Goal: Check status: Check status

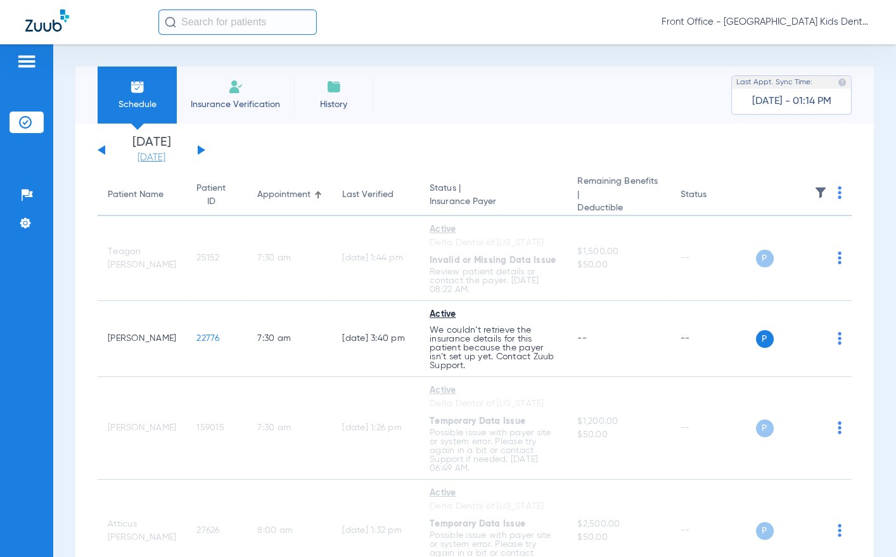
click at [141, 158] on link "[DATE]" at bounding box center [151, 157] width 76 height 13
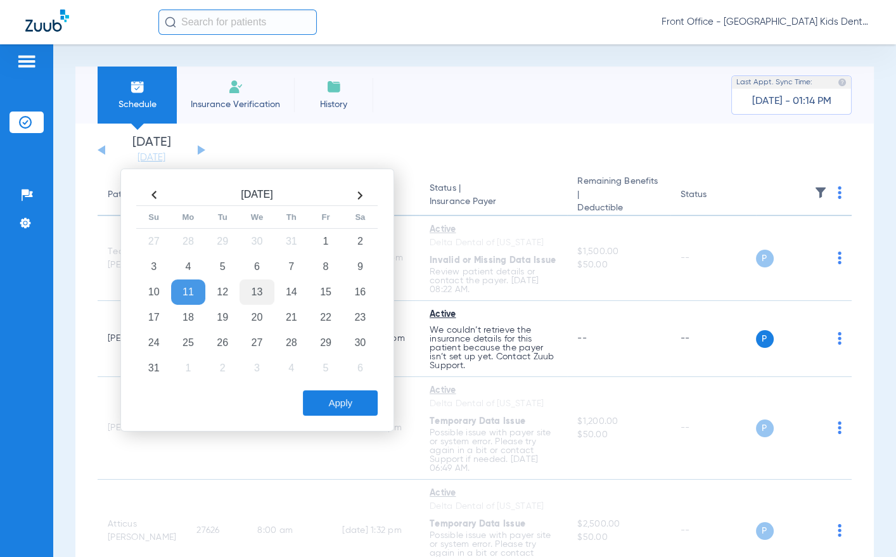
click at [258, 289] on td "13" at bounding box center [256, 291] width 34 height 25
click at [324, 399] on button "Apply" at bounding box center [340, 402] width 75 height 25
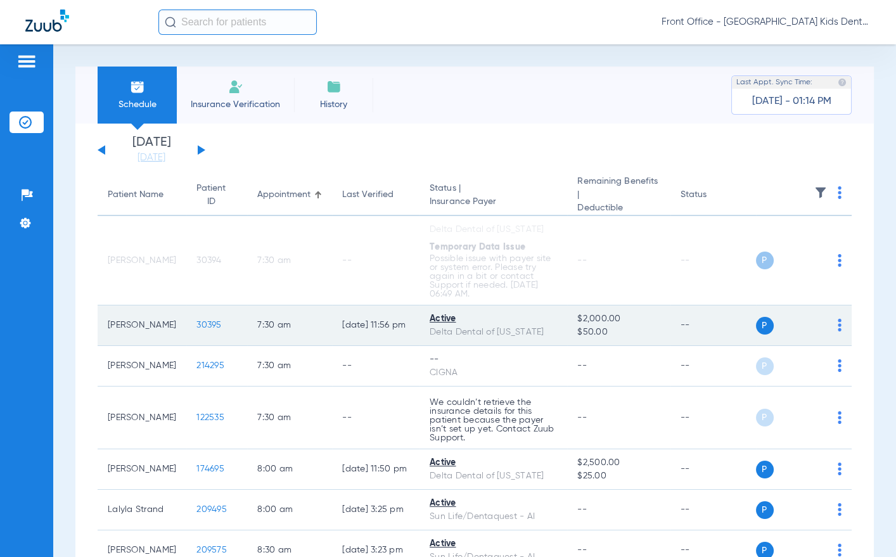
click at [196, 326] on span "30395" at bounding box center [208, 324] width 25 height 9
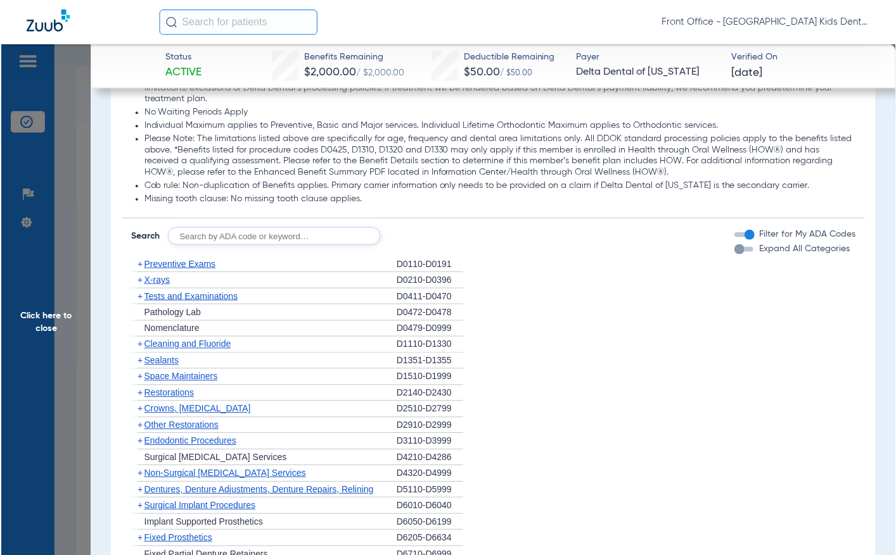
scroll to position [760, 0]
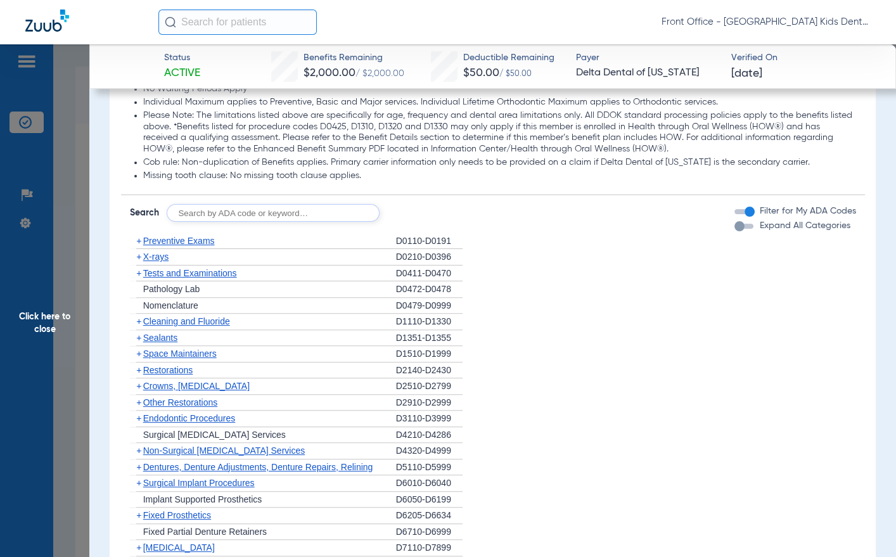
click at [158, 319] on span "Cleaning and Fluoride" at bounding box center [186, 321] width 87 height 10
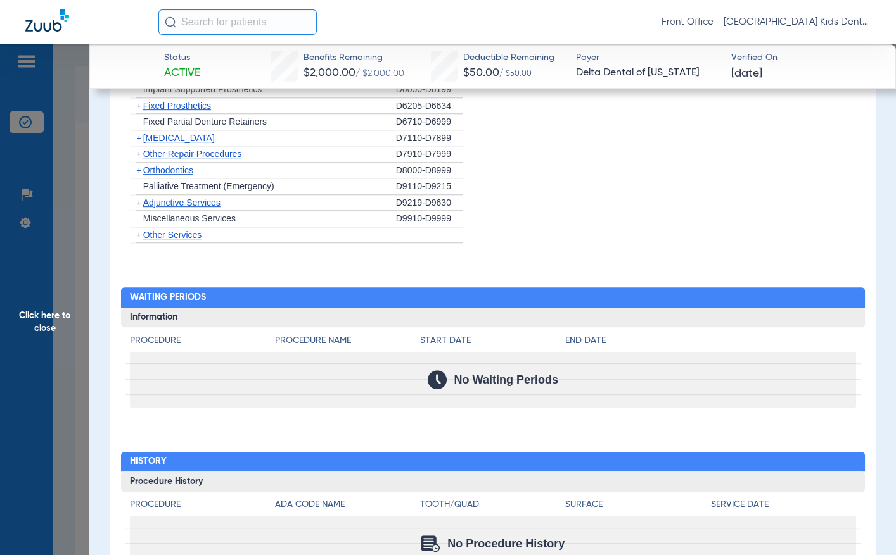
scroll to position [877, 0]
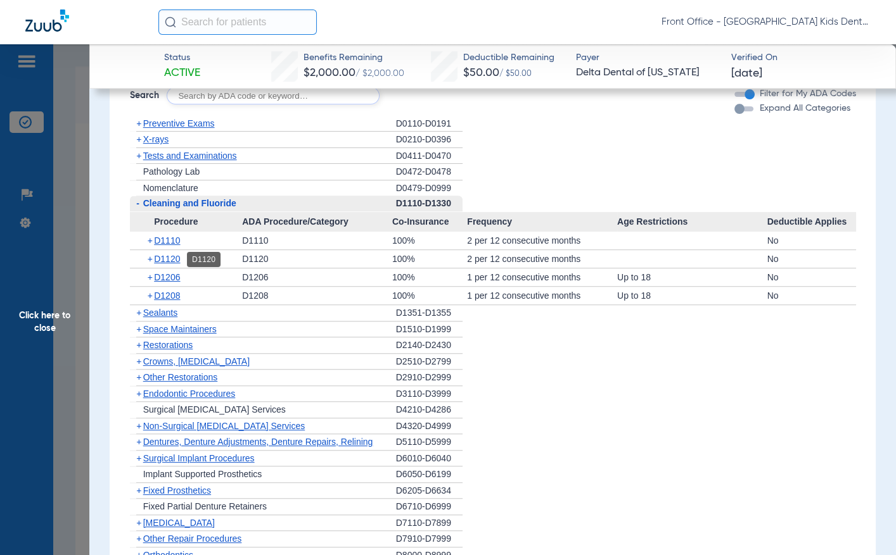
click at [166, 259] on span "D1120" at bounding box center [167, 259] width 26 height 10
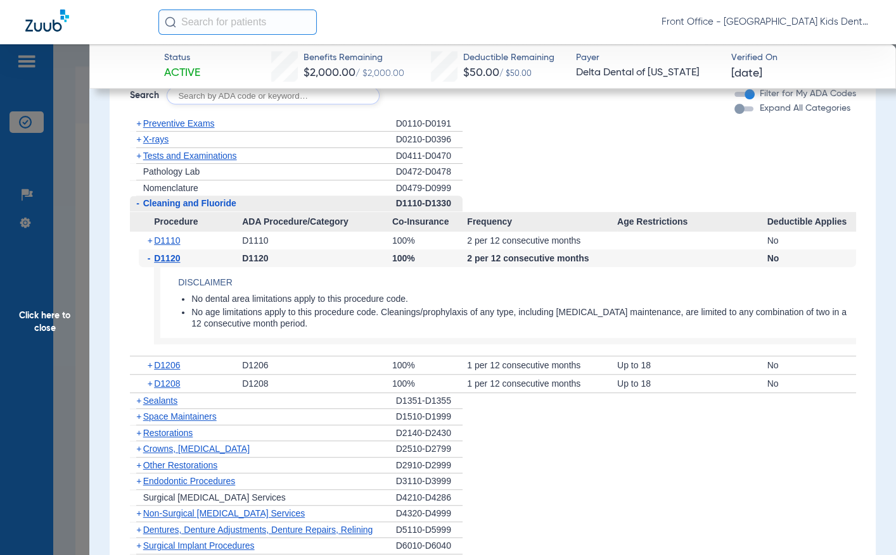
click at [148, 260] on span "-" at bounding box center [151, 259] width 7 height 18
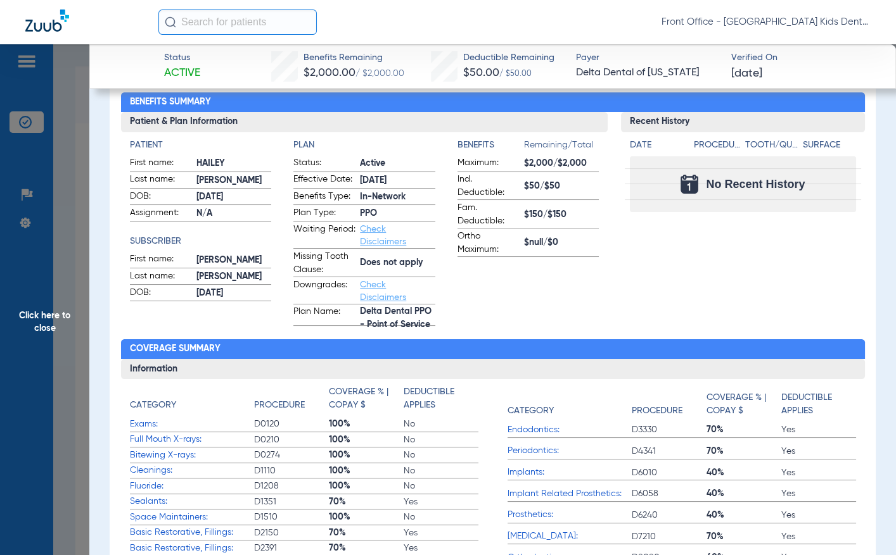
scroll to position [0, 0]
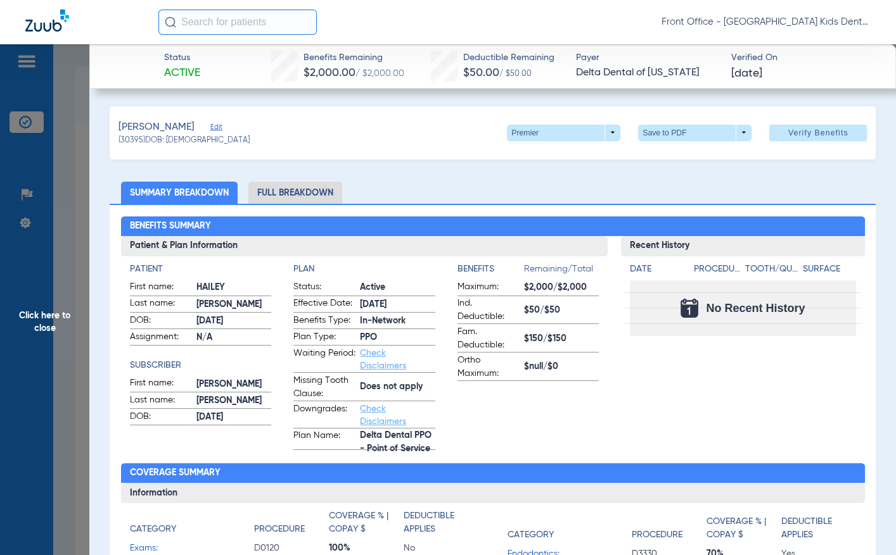
click at [62, 312] on span "Click here to close" at bounding box center [44, 321] width 89 height 555
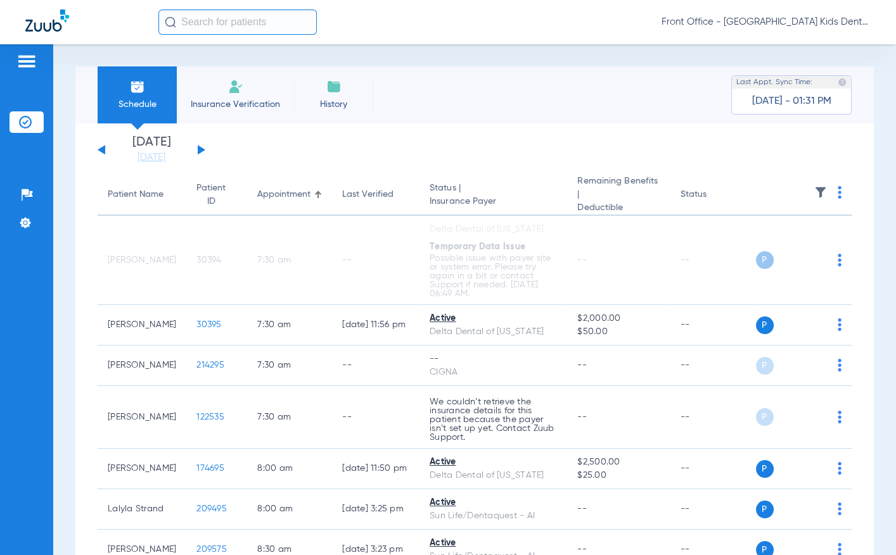
click at [221, 24] on input "text" at bounding box center [237, 22] width 158 height 25
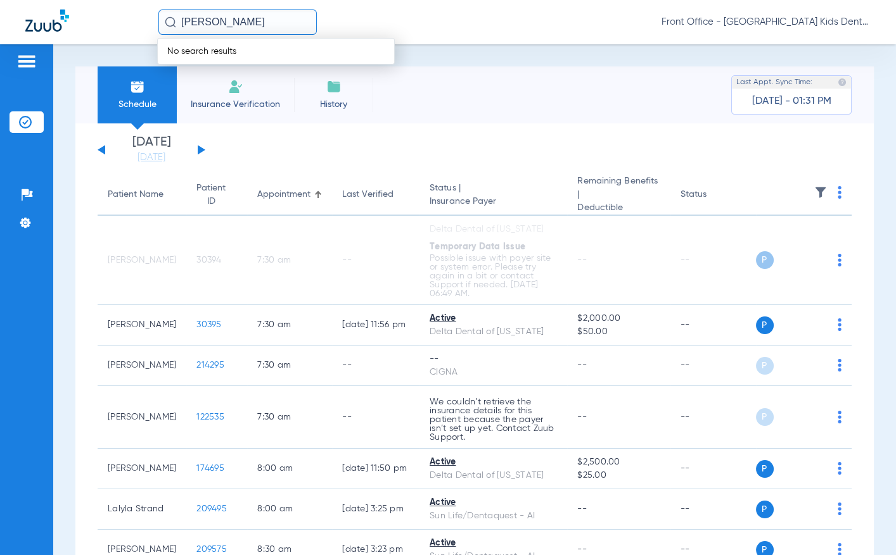
type input "[PERSON_NAME]"
click at [360, 14] on div "[PERSON_NAME] No search results Front Office - [GEOGRAPHIC_DATA] Kids Dental" at bounding box center [514, 22] width 712 height 25
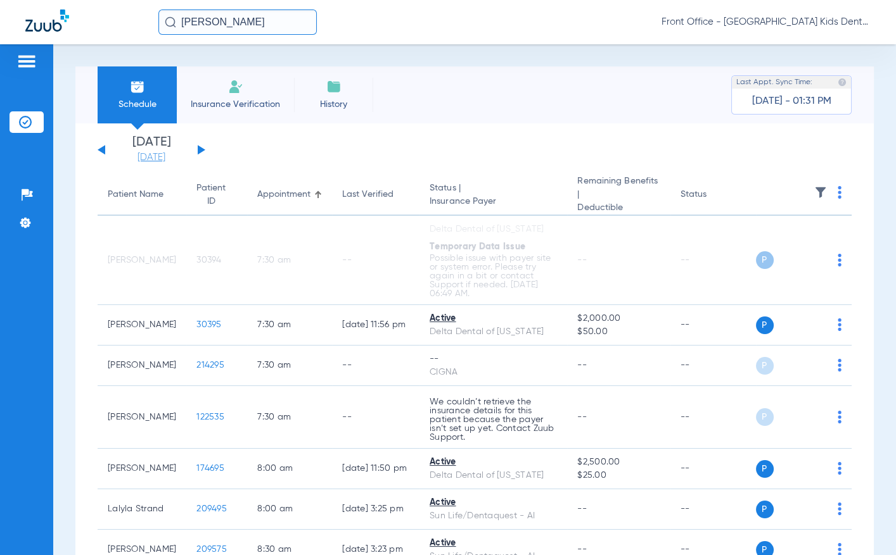
click at [168, 158] on link "[DATE]" at bounding box center [151, 157] width 76 height 13
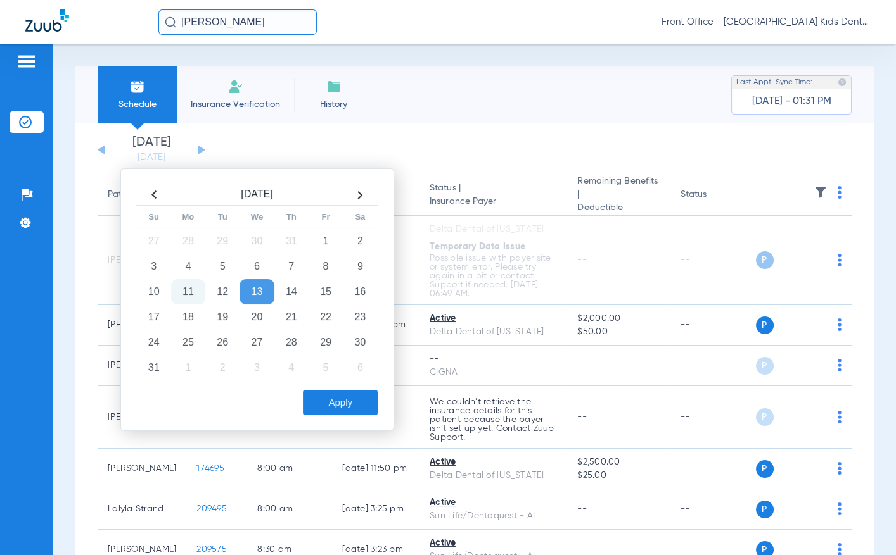
click at [261, 289] on td "13" at bounding box center [256, 291] width 34 height 25
click at [341, 402] on button "Apply" at bounding box center [340, 402] width 75 height 25
